Goal: Register for event/course

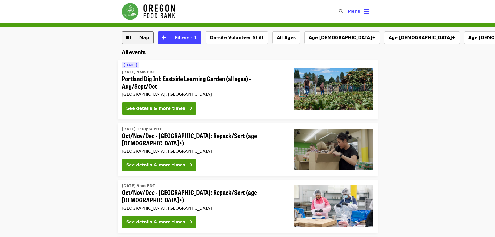
click at [138, 32] on button "Map" at bounding box center [138, 37] width 32 height 12
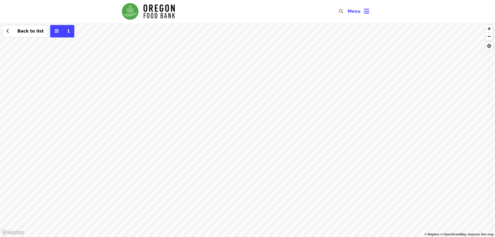
drag, startPoint x: 72, startPoint y: 199, endPoint x: 316, endPoint y: 137, distance: 251.8
click at [316, 137] on div "Back to list 1" at bounding box center [247, 130] width 495 height 214
click at [253, 143] on div "Back to list 1" at bounding box center [247, 130] width 495 height 214
click at [245, 152] on span "See 2 actions at this location" at bounding box center [250, 150] width 68 height 5
click at [488, 33] on span "button" at bounding box center [490, 36] width 8 height 7
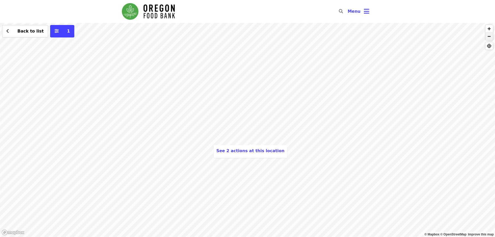
click at [488, 33] on span "button" at bounding box center [490, 36] width 8 height 7
drag, startPoint x: 285, startPoint y: 154, endPoint x: 344, endPoint y: 156, distance: 59.0
click at [344, 156] on div "See 2 actions at this location Back to list 1" at bounding box center [247, 130] width 495 height 214
click at [227, 126] on div "Back to list 1" at bounding box center [247, 130] width 495 height 214
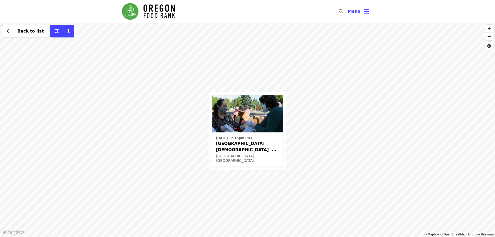
click at [260, 145] on span "[GEOGRAPHIC_DATA][DEMOGRAPHIC_DATA] - Free Food Market (16+)" at bounding box center [247, 146] width 63 height 12
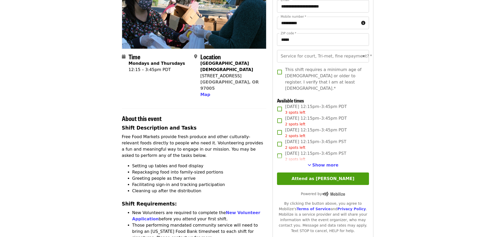
scroll to position [78, 0]
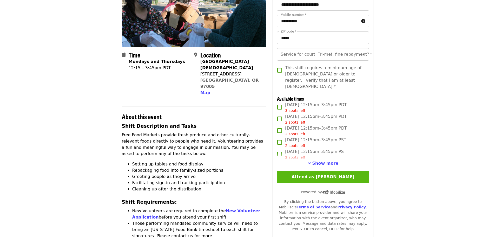
click at [322, 172] on button "Attend as Kelsey" at bounding box center [323, 176] width 92 height 12
click at [324, 161] on span "Show more" at bounding box center [325, 163] width 26 height 5
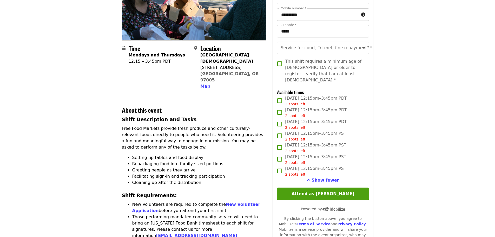
scroll to position [26, 0]
